Goal: Find specific page/section: Find specific page/section

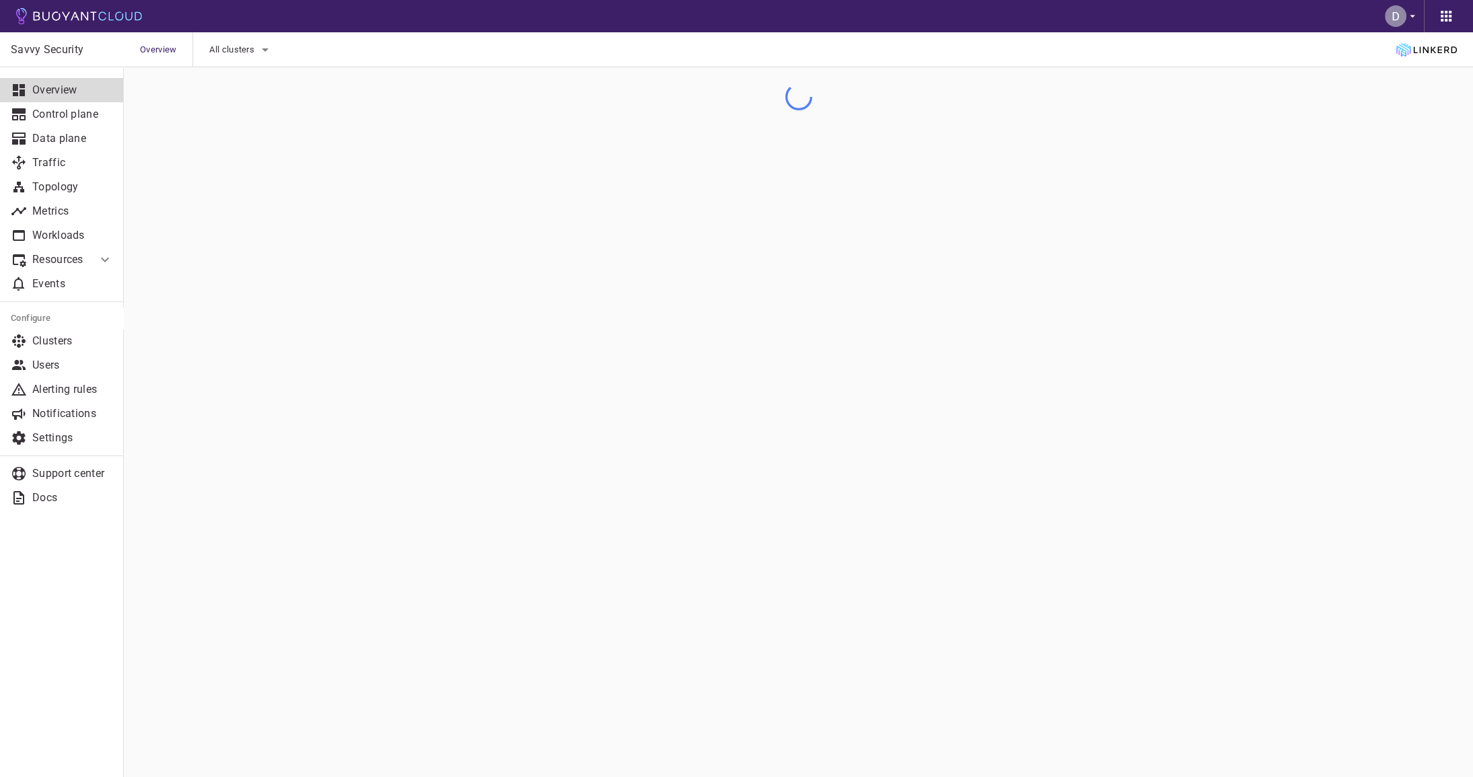
click at [1407, 22] on button "button" at bounding box center [1402, 16] width 44 height 32
click at [1375, 52] on link "Billing" at bounding box center [1393, 50] width 140 height 24
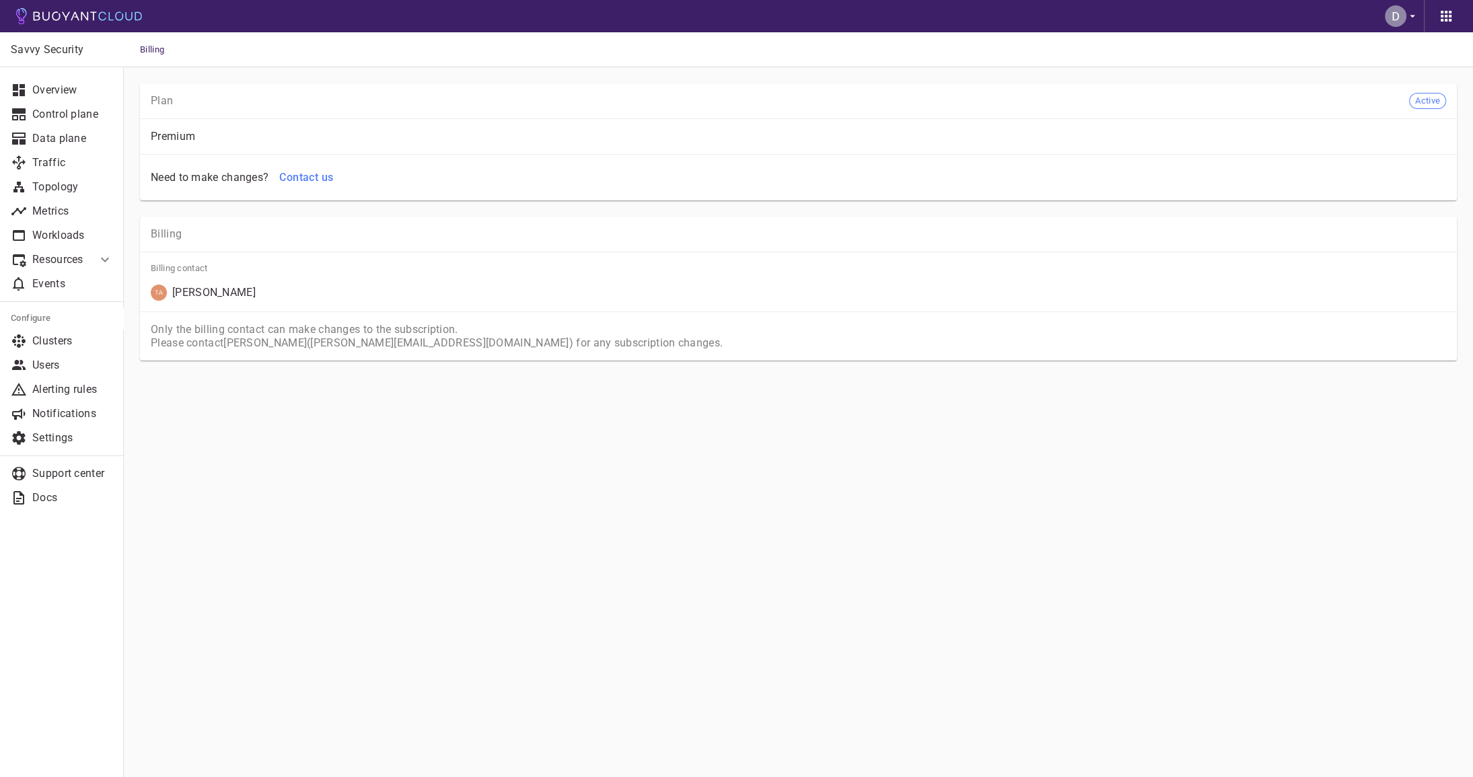
click at [1240, 328] on p "Only the billing contact can make changes to the subscription. Please contact […" at bounding box center [799, 336] width 1296 height 27
click at [1406, 23] on button "button" at bounding box center [1402, 16] width 44 height 32
click at [1376, 48] on link "Billing" at bounding box center [1393, 50] width 140 height 24
click at [1366, 52] on link "Billing" at bounding box center [1393, 50] width 140 height 24
click at [877, 171] on div at bounding box center [736, 388] width 1473 height 777
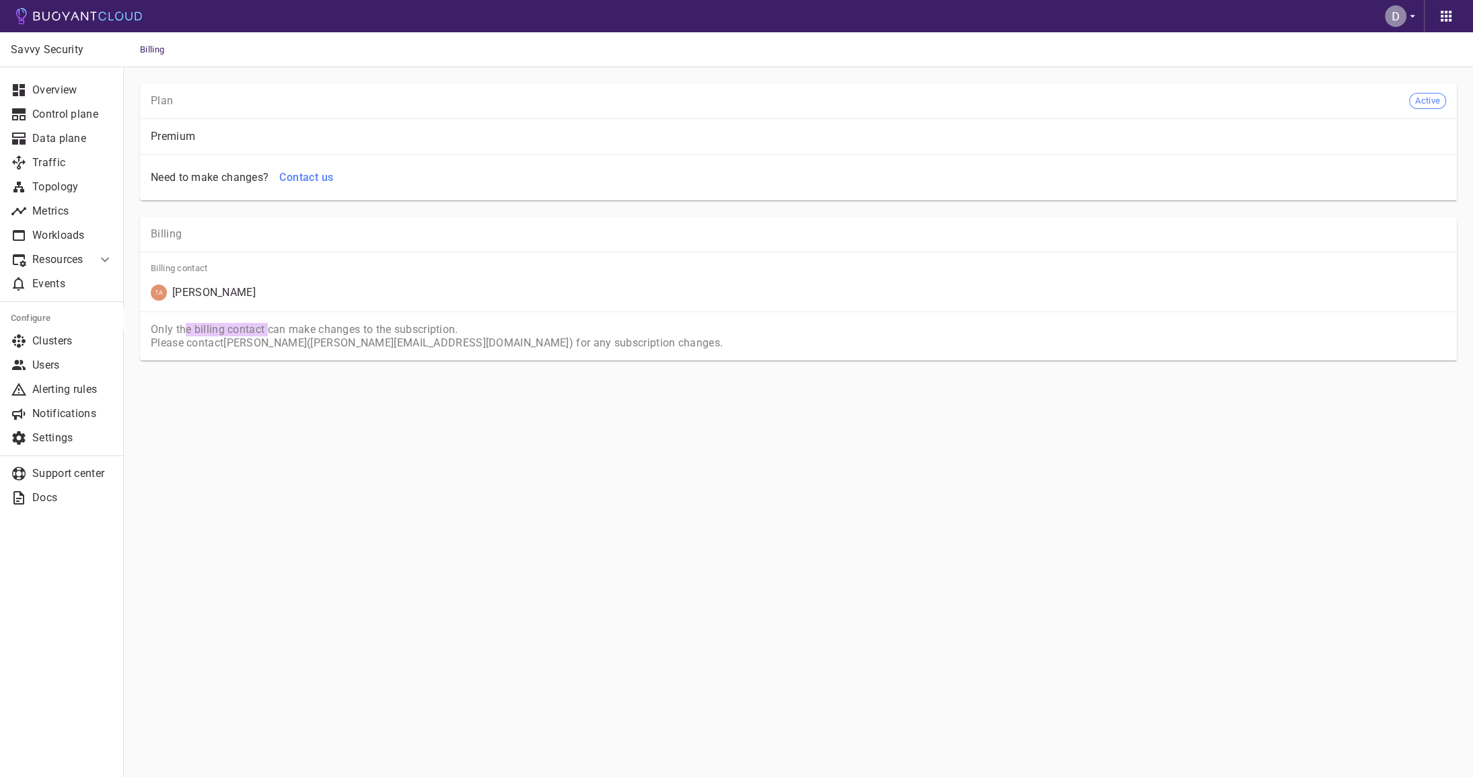
drag, startPoint x: 267, startPoint y: 330, endPoint x: 188, endPoint y: 327, distance: 78.8
click at [188, 327] on p "Only the billing contact can make changes to the subscription. Please contact […" at bounding box center [799, 336] width 1296 height 27
copy p "e billing contact"
